Goal: Transaction & Acquisition: Download file/media

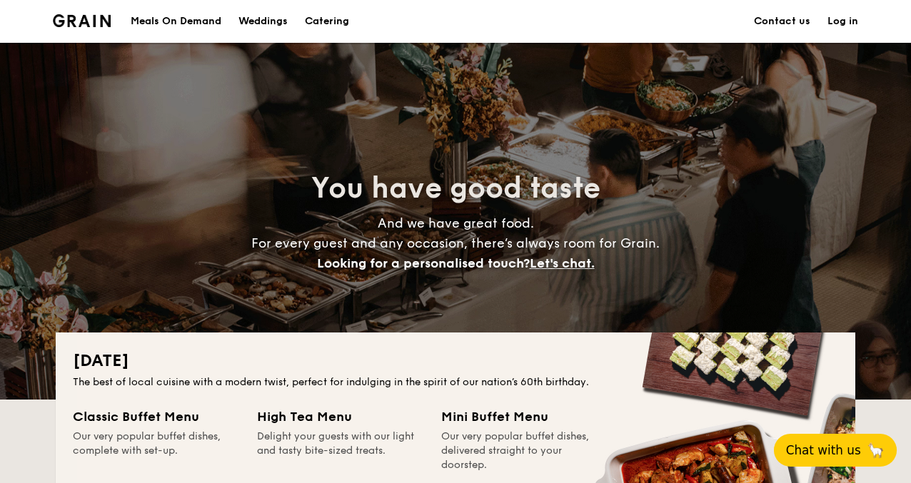
click at [822, 445] on span "Chat with us" at bounding box center [823, 450] width 75 height 14
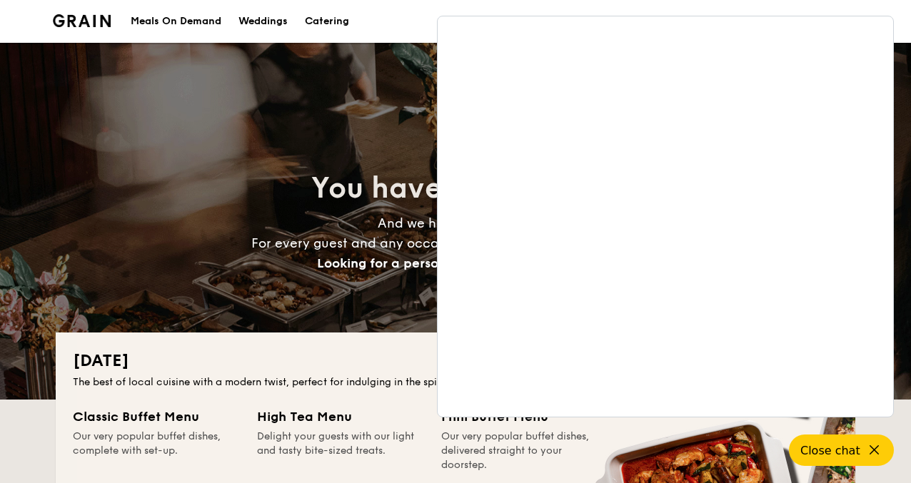
click at [347, 211] on div "You have good taste And we have great food. For every guest and any occasion, t…" at bounding box center [455, 221] width 639 height 104
click at [373, 381] on div "The best of local cuisine with a modern twist, perfect for indulging in the spi…" at bounding box center [455, 383] width 765 height 14
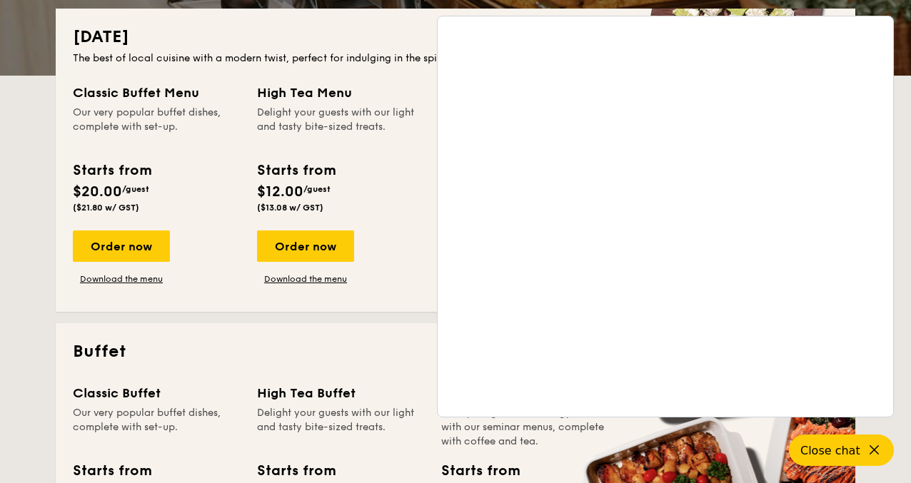
scroll to position [668, 0]
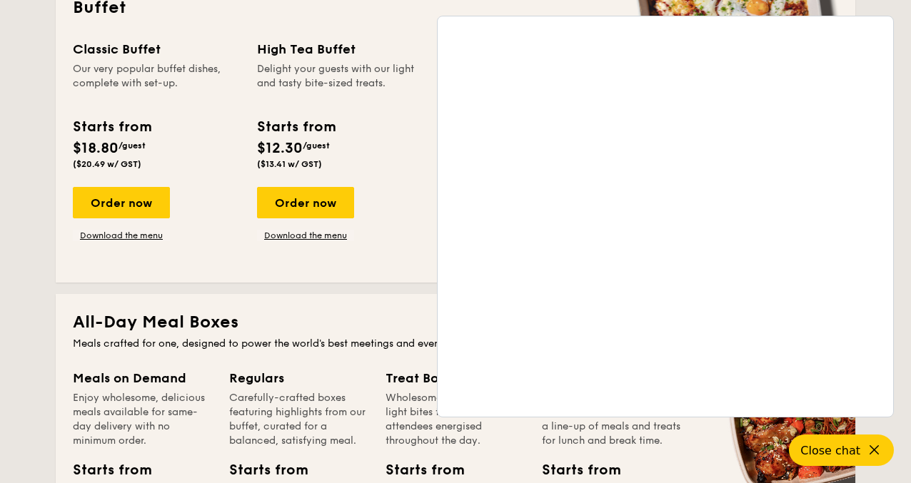
click at [353, 216] on div "Order now Download the menu" at bounding box center [340, 214] width 167 height 54
click at [883, 455] on button "Close chat" at bounding box center [842, 450] width 110 height 33
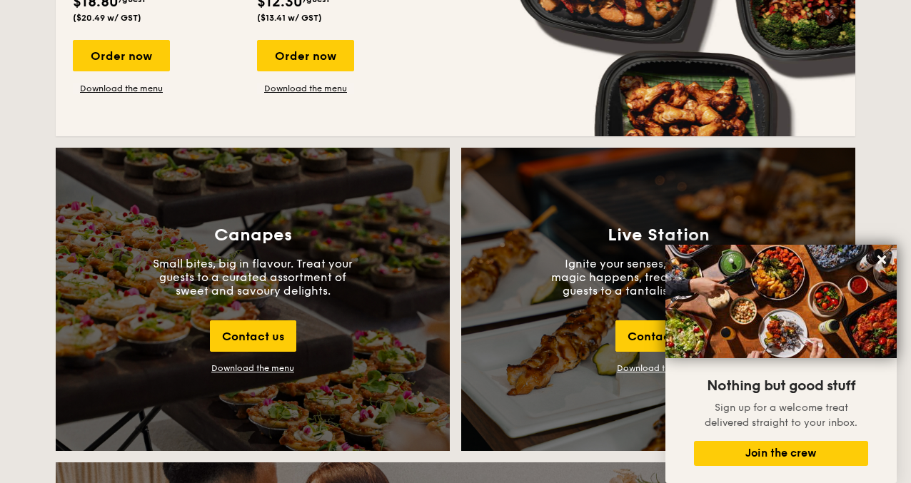
scroll to position [1440, 0]
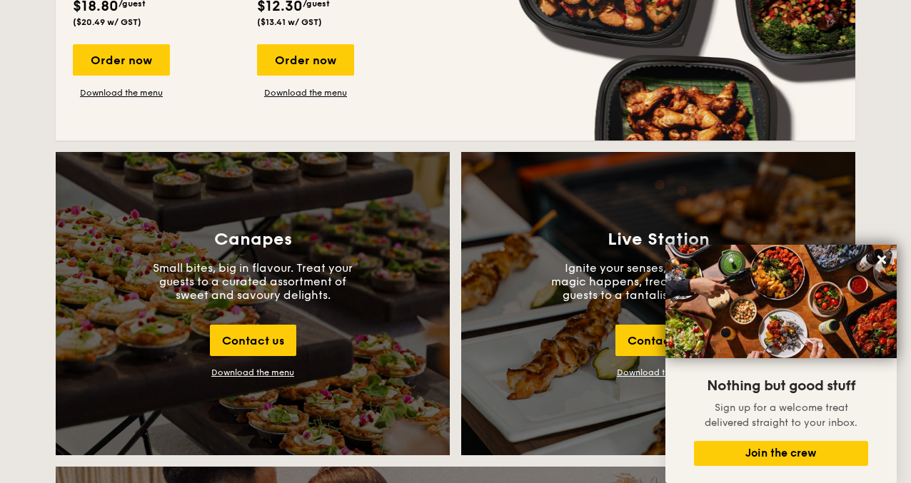
click at [266, 369] on div "Download the menu" at bounding box center [252, 373] width 83 height 10
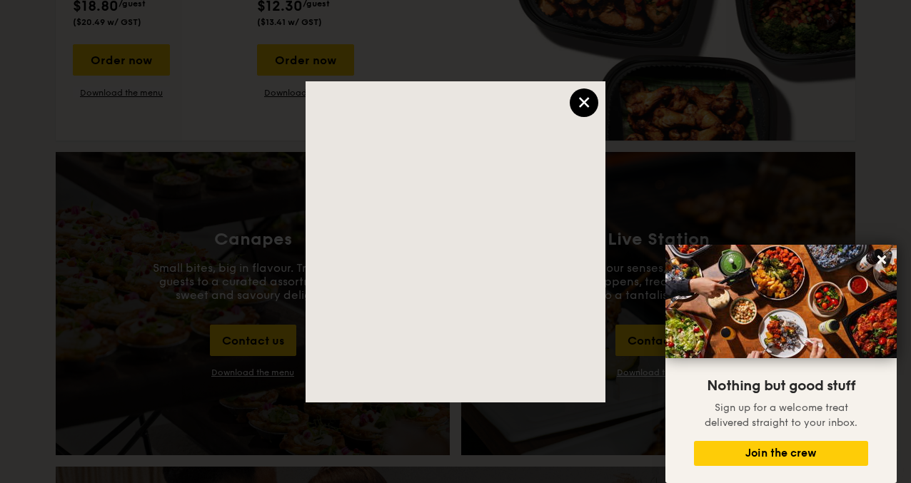
click at [584, 103] on div "×" at bounding box center [584, 103] width 29 height 29
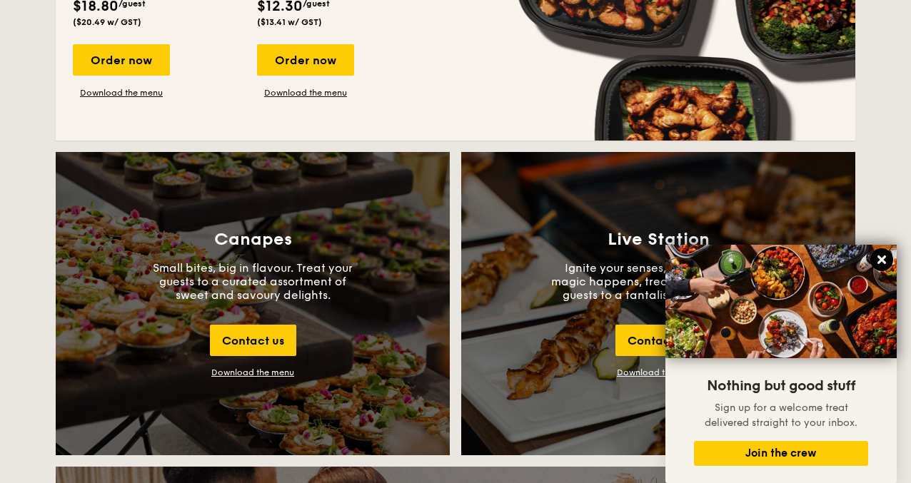
click at [885, 256] on icon at bounding box center [882, 260] width 9 height 9
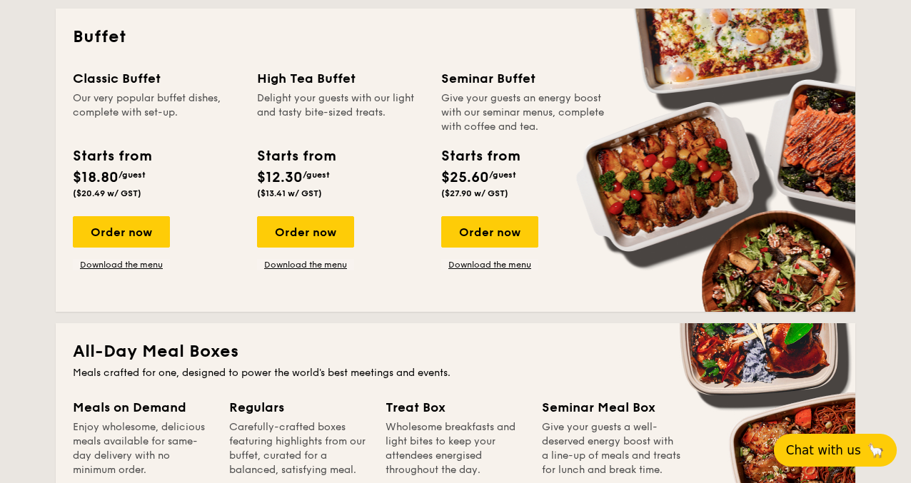
scroll to position [639, 0]
click at [131, 263] on link "Download the menu" at bounding box center [121, 264] width 97 height 11
